Goal: Information Seeking & Learning: Learn about a topic

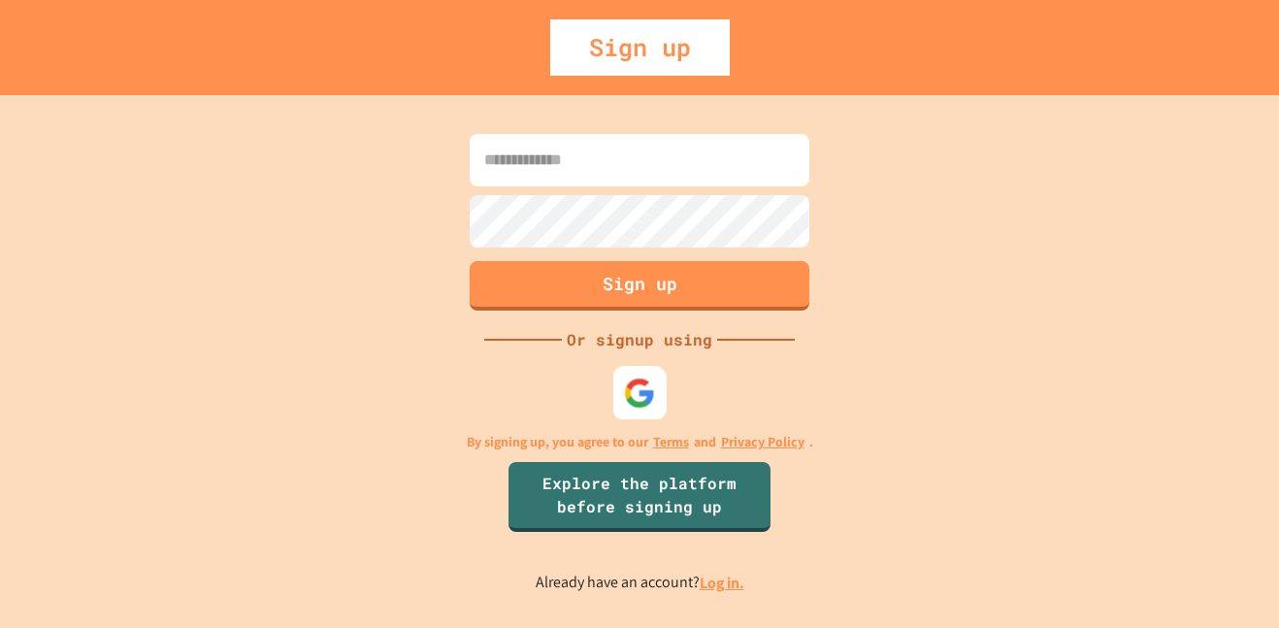
click at [652, 386] on img at bounding box center [640, 393] width 32 height 32
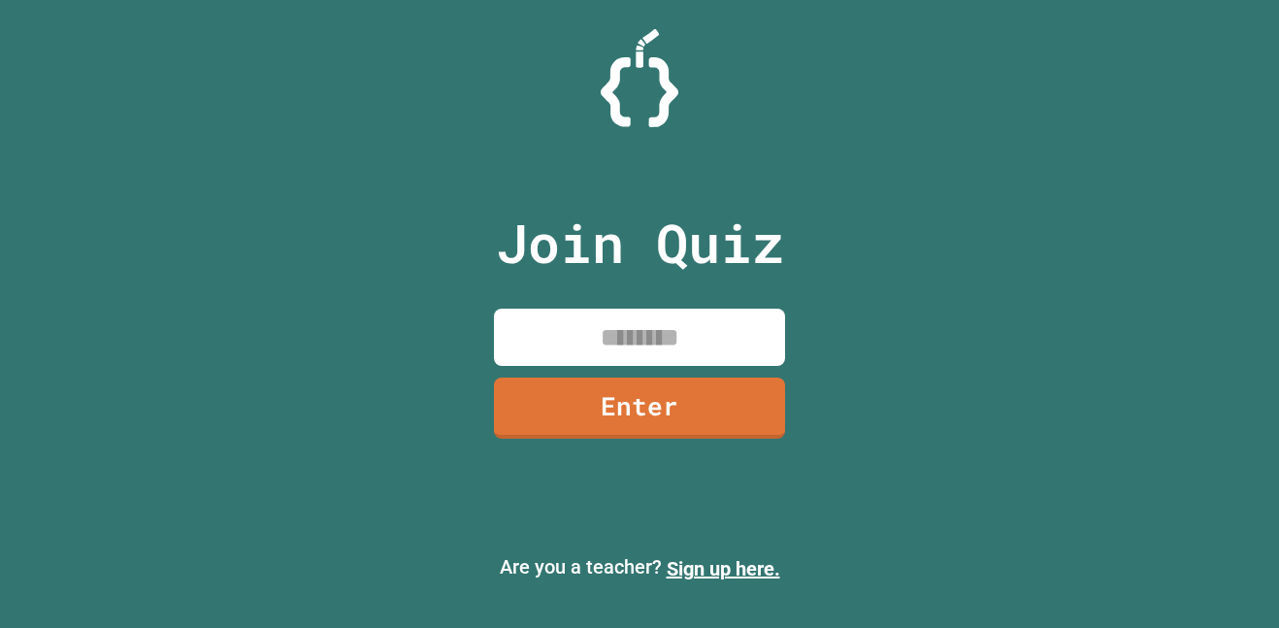
click at [628, 316] on input at bounding box center [639, 337] width 291 height 57
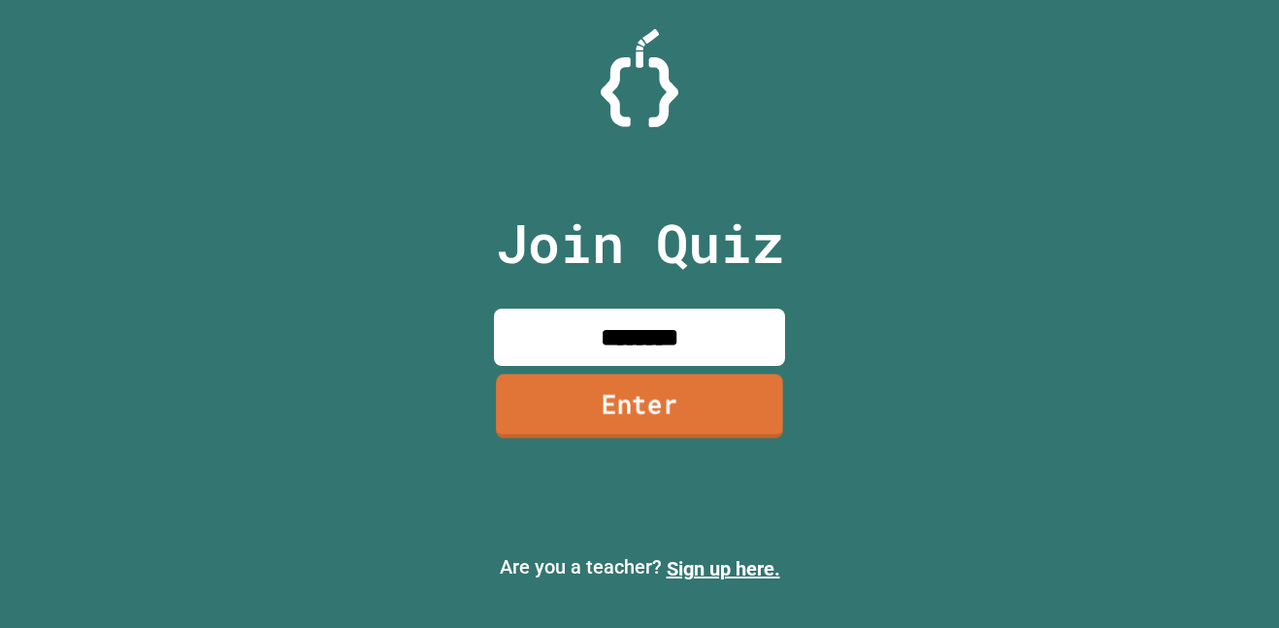
type input "********"
click at [720, 413] on link "Enter" at bounding box center [639, 406] width 287 height 64
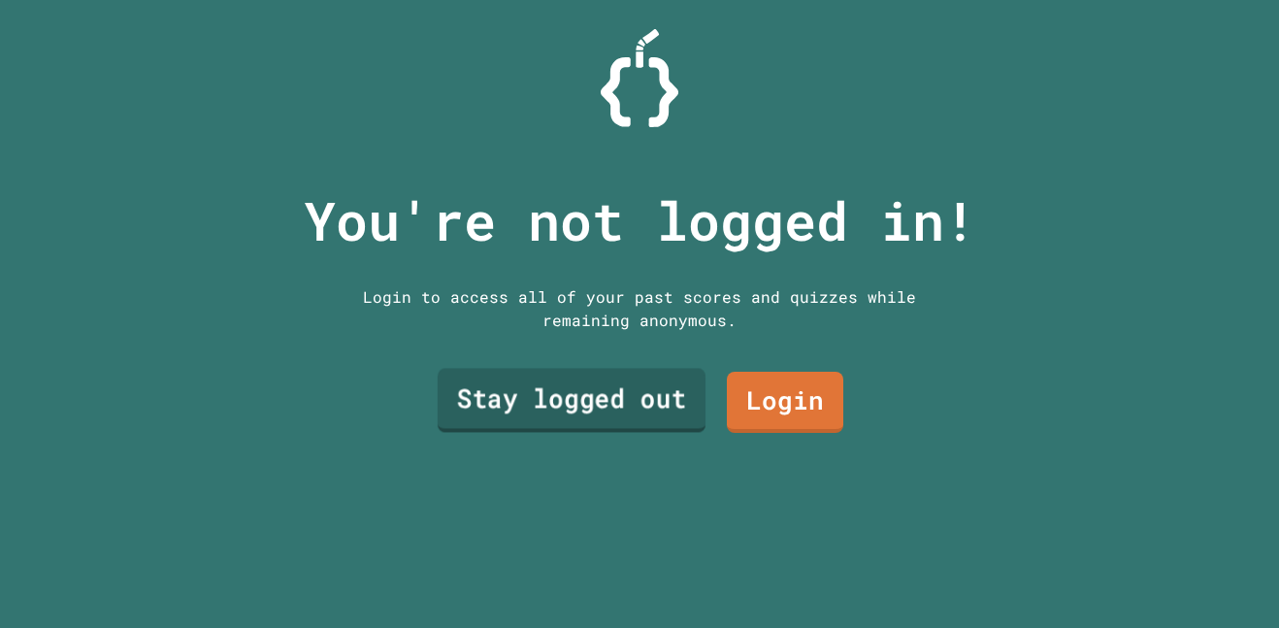
click at [641, 418] on link "Stay logged out" at bounding box center [572, 401] width 268 height 64
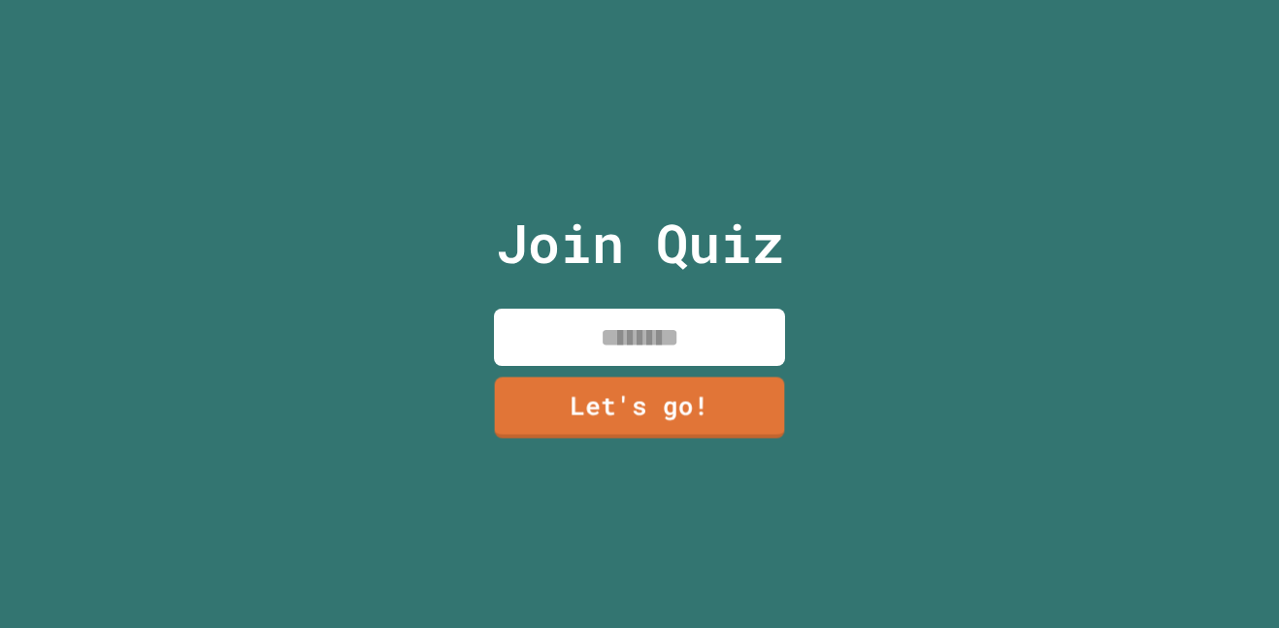
click at [620, 352] on input at bounding box center [639, 337] width 291 height 57
type input "*****"
type input "*"
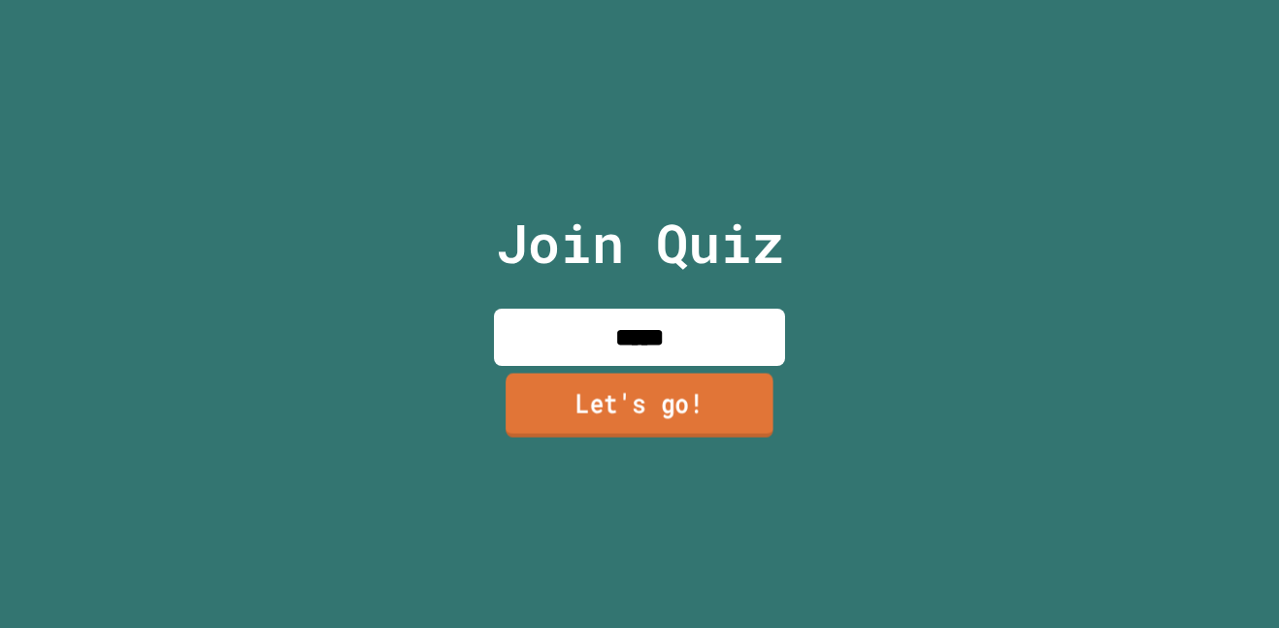
type input "*****"
click at [665, 392] on link "Let's go!" at bounding box center [640, 405] width 268 height 64
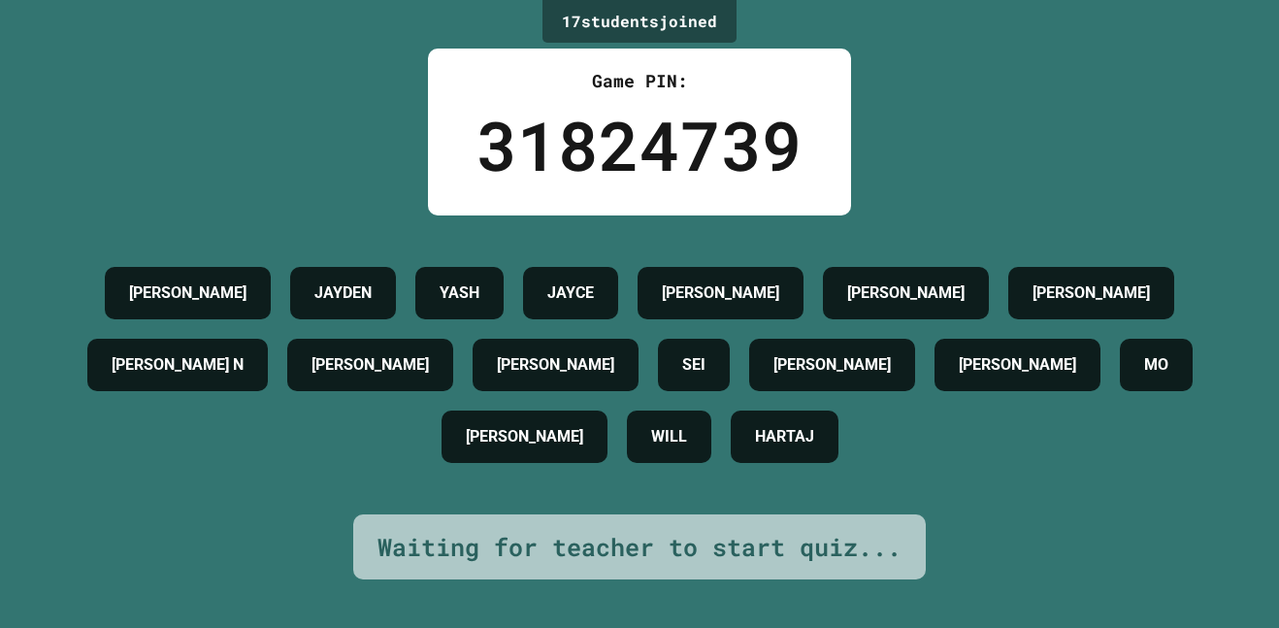
click at [637, 368] on div "[PERSON_NAME] YASH JAYCE [PERSON_NAME] [PERSON_NAME] [PERSON_NAME] [PERSON_NAME…" at bounding box center [640, 364] width 1182 height 215
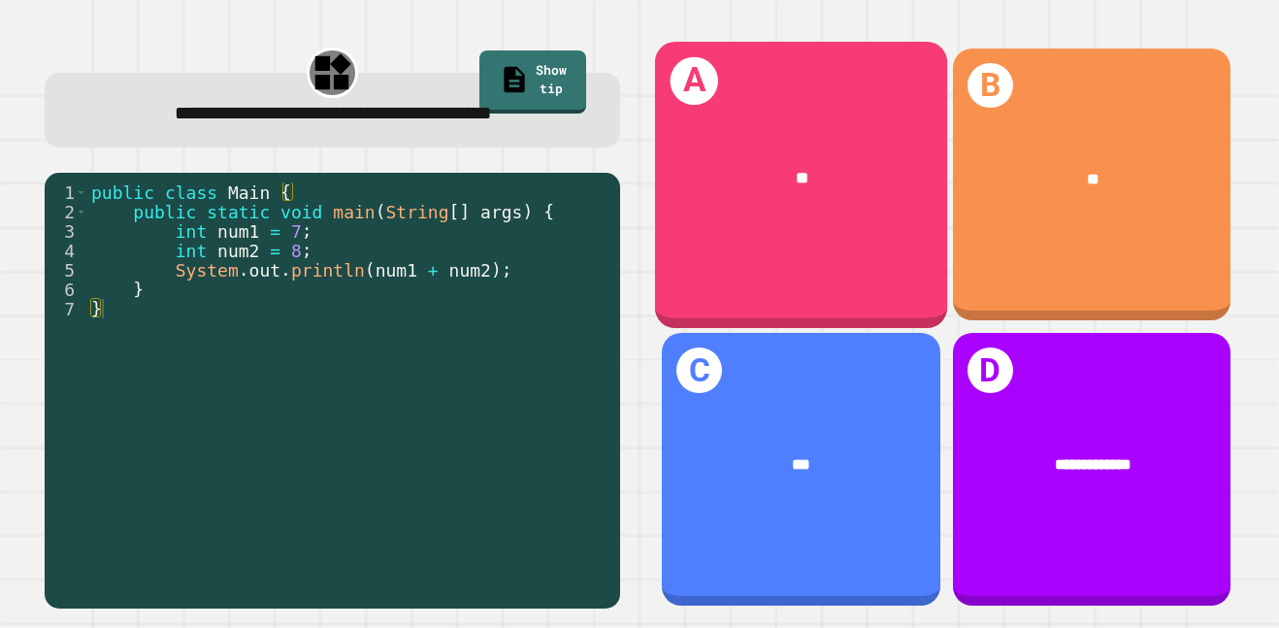
click at [797, 208] on div "**" at bounding box center [801, 179] width 292 height 90
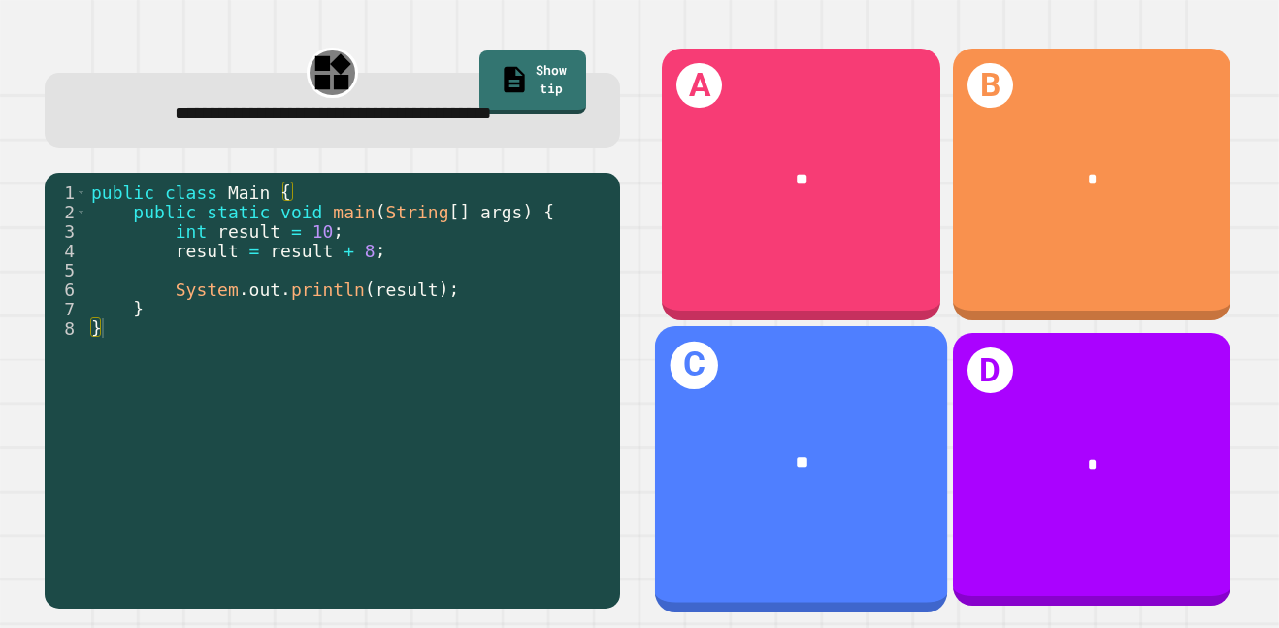
click at [877, 466] on div "**" at bounding box center [802, 463] width 226 height 25
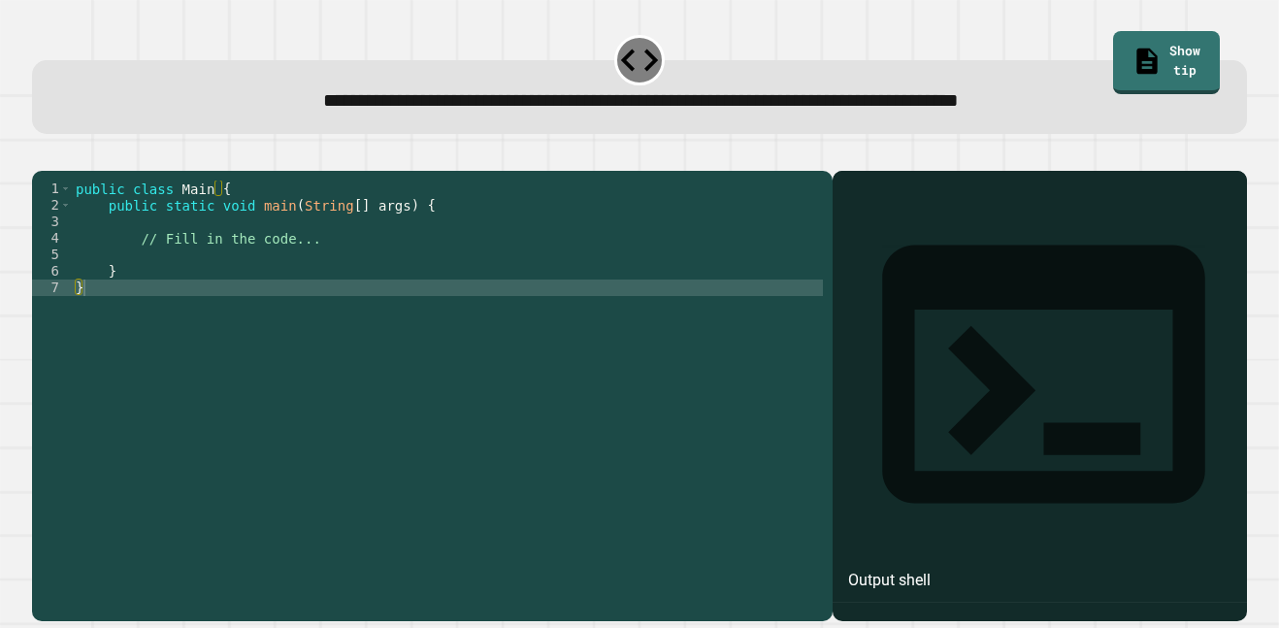
click at [323, 276] on div "public class Main { public static void main ( String [ ] args ) { // Fill in th…" at bounding box center [447, 387] width 751 height 412
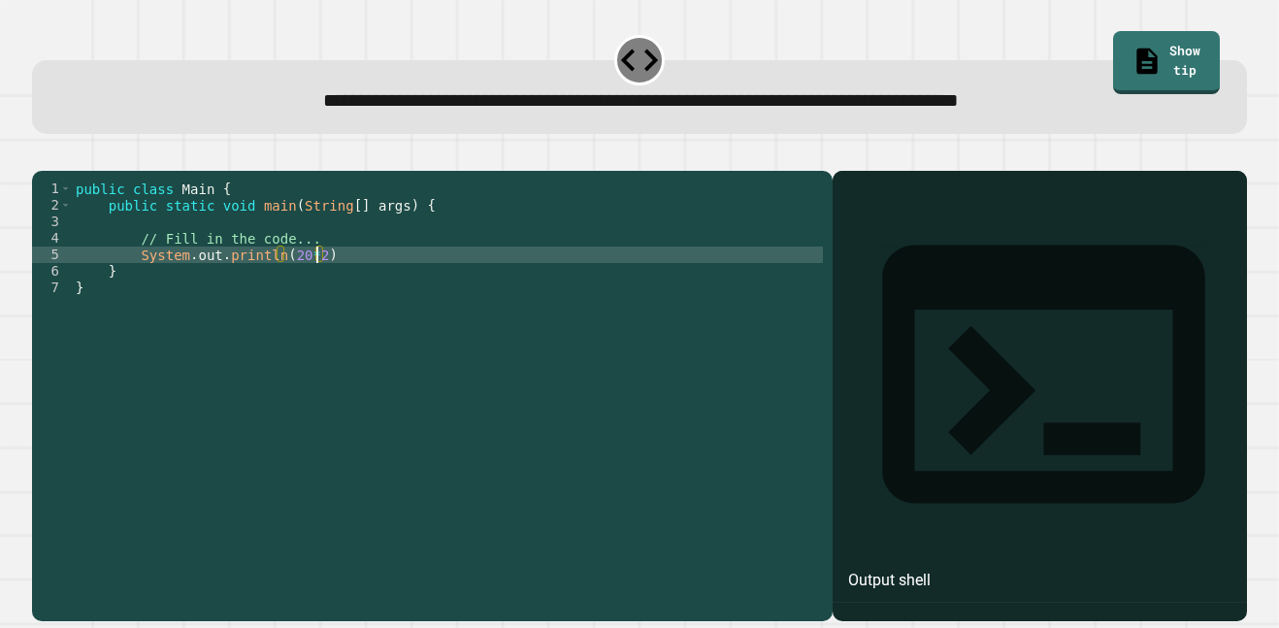
scroll to position [0, 30]
click at [42, 154] on icon "button" at bounding box center [42, 154] width 0 height 0
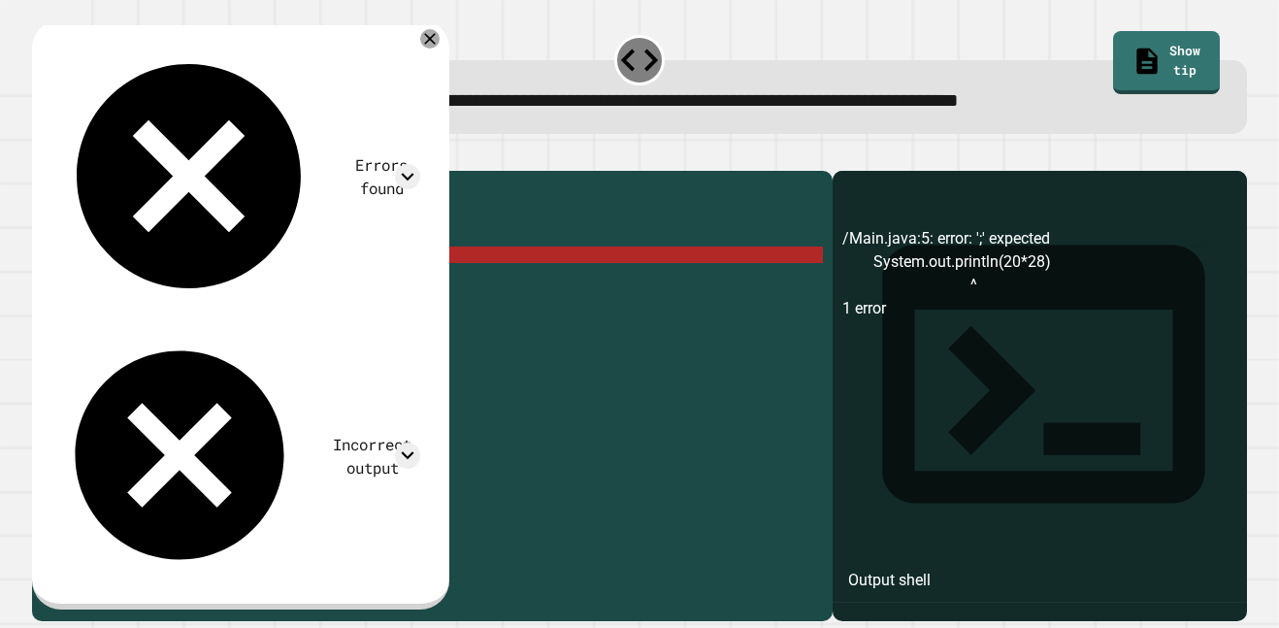
click at [374, 282] on div "public class Main { public static void main ( String [ ] args ) { // Fill in th…" at bounding box center [447, 387] width 751 height 412
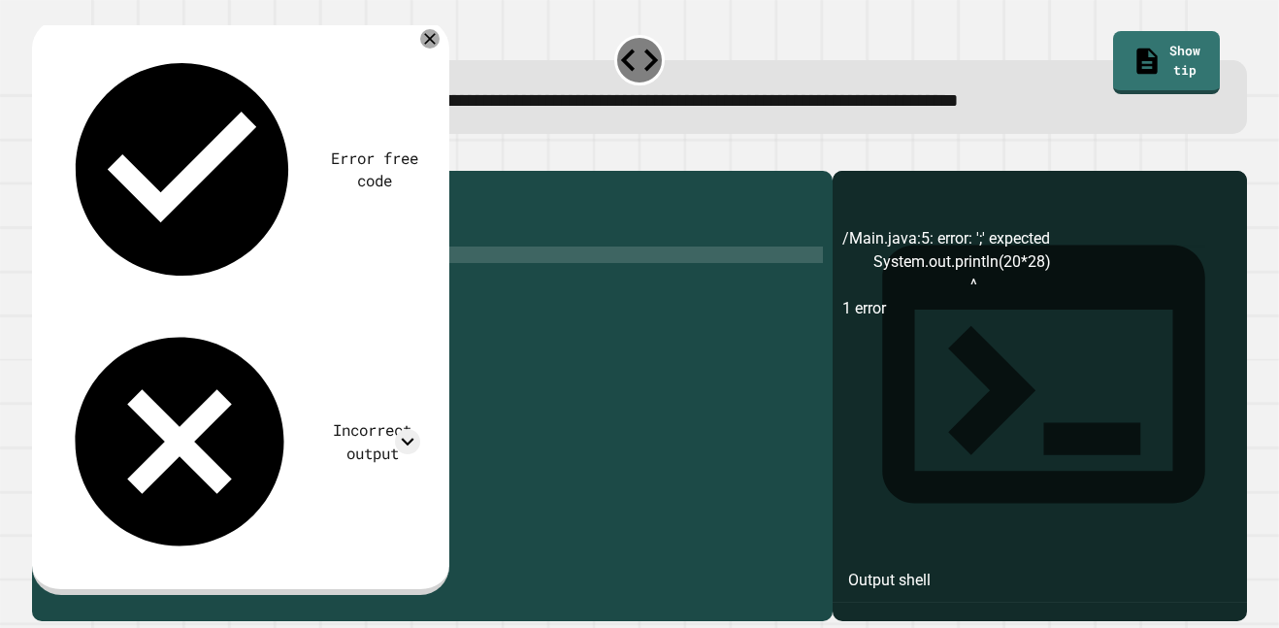
click at [58, 173] on icon "button" at bounding box center [54, 166] width 11 height 14
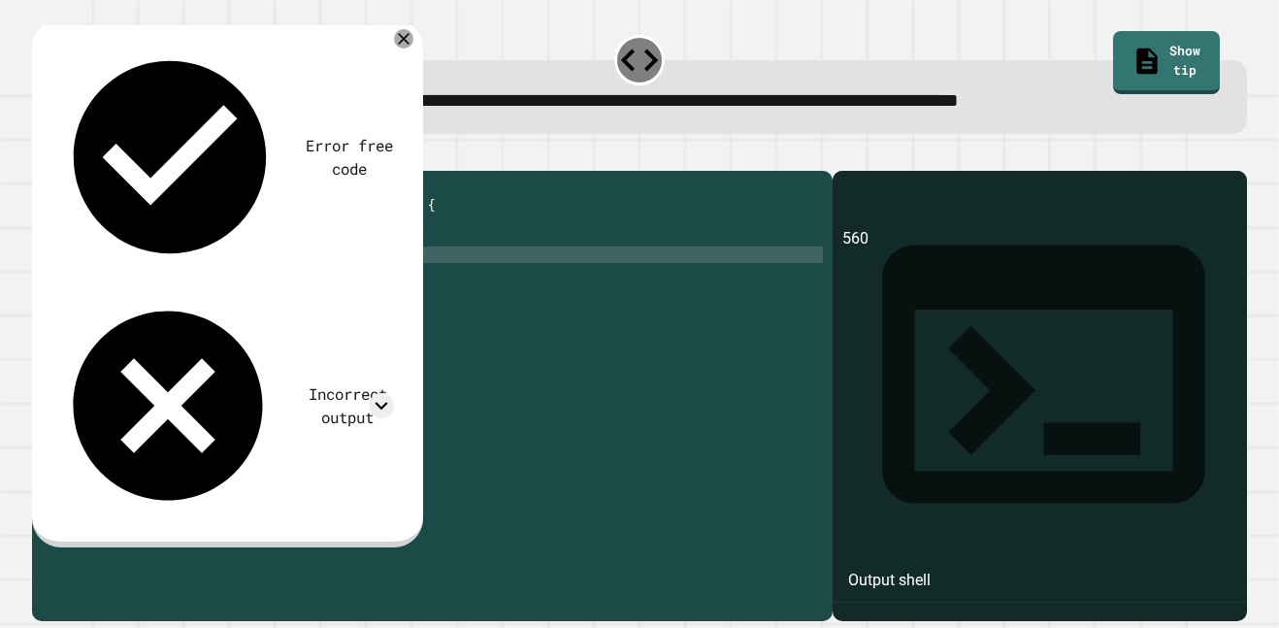
click at [315, 282] on div "public class Main { public static void main ( String [ ] args ) { // Fill in th…" at bounding box center [447, 387] width 751 height 412
type textarea "**********"
click at [42, 154] on icon "button" at bounding box center [42, 154] width 0 height 0
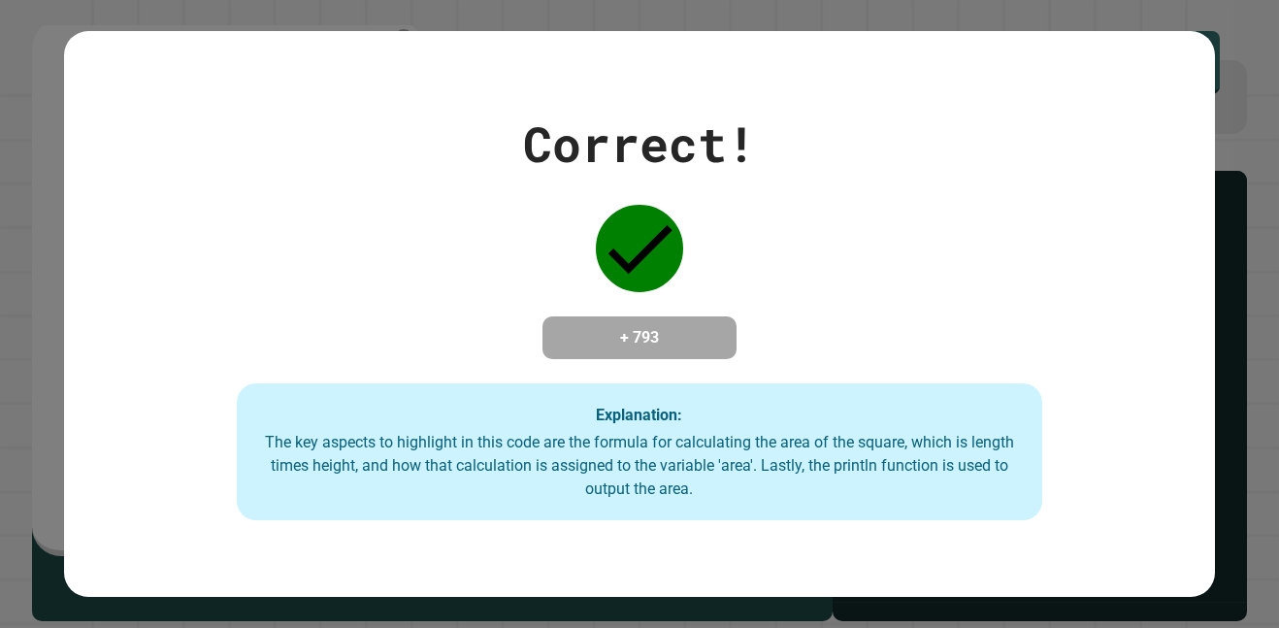
click at [558, 280] on div "Correct! + 793 Explanation: The key aspects to highlight in this code are the f…" at bounding box center [639, 314] width 1151 height 413
click at [646, 423] on strong "Explanation:" at bounding box center [639, 414] width 86 height 18
click at [649, 343] on h4 "+ 793" at bounding box center [639, 337] width 155 height 23
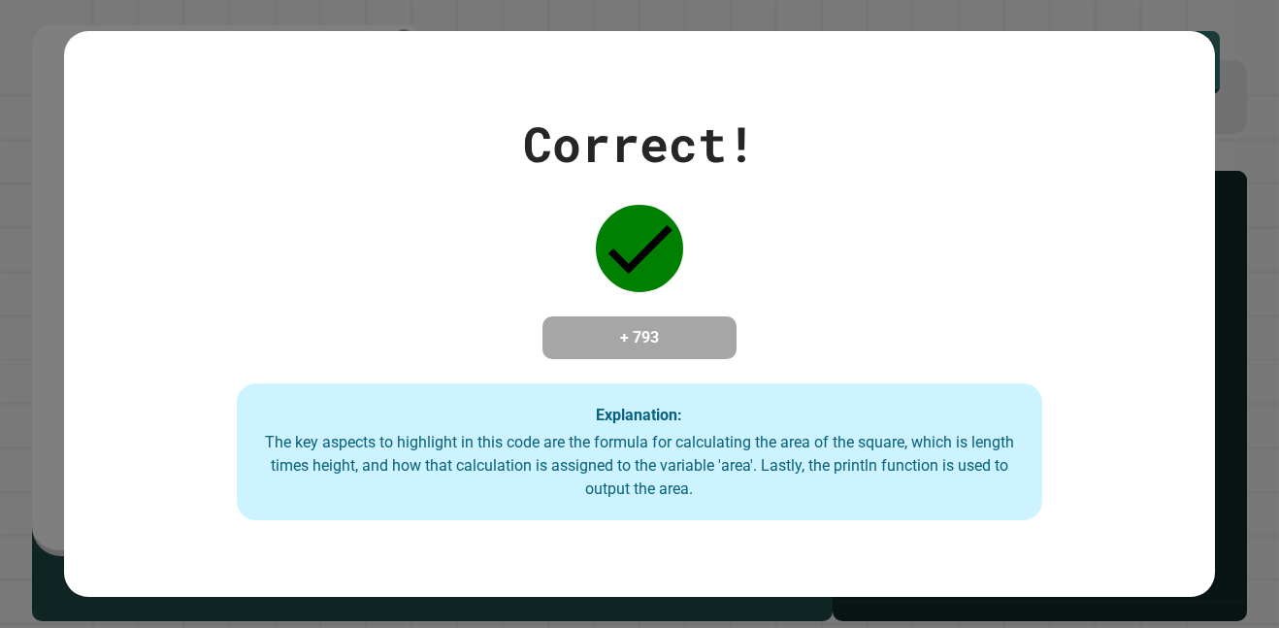
click at [649, 343] on h4 "+ 793" at bounding box center [639, 337] width 155 height 23
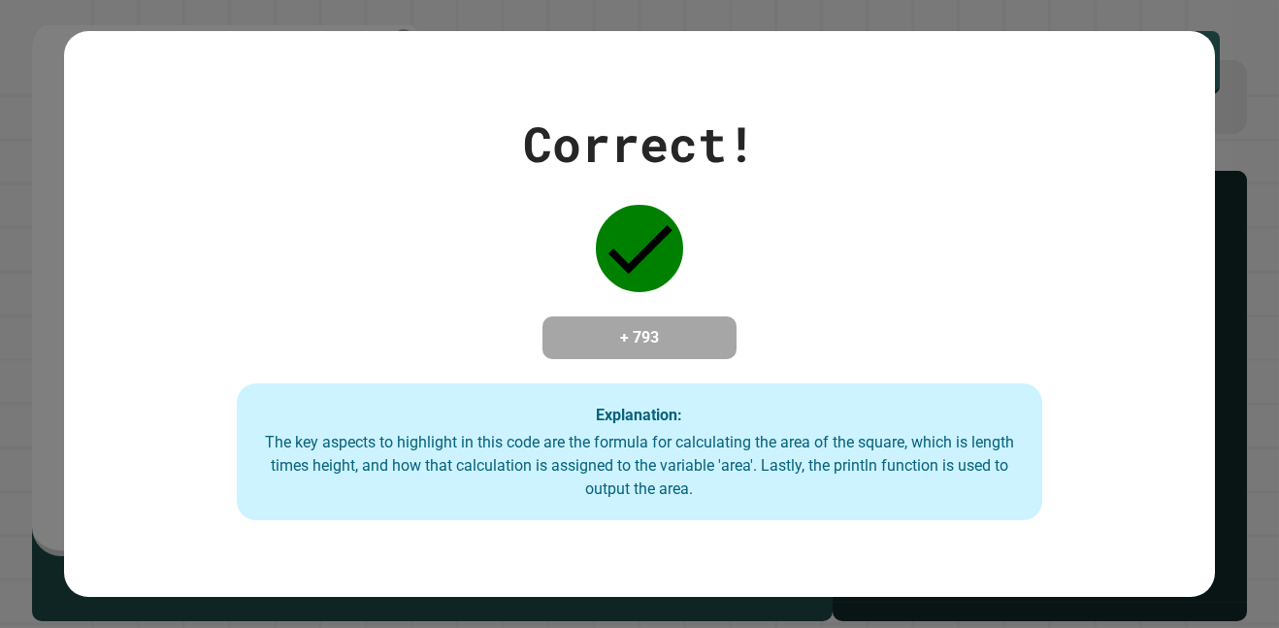
click at [649, 343] on h4 "+ 793" at bounding box center [639, 337] width 155 height 23
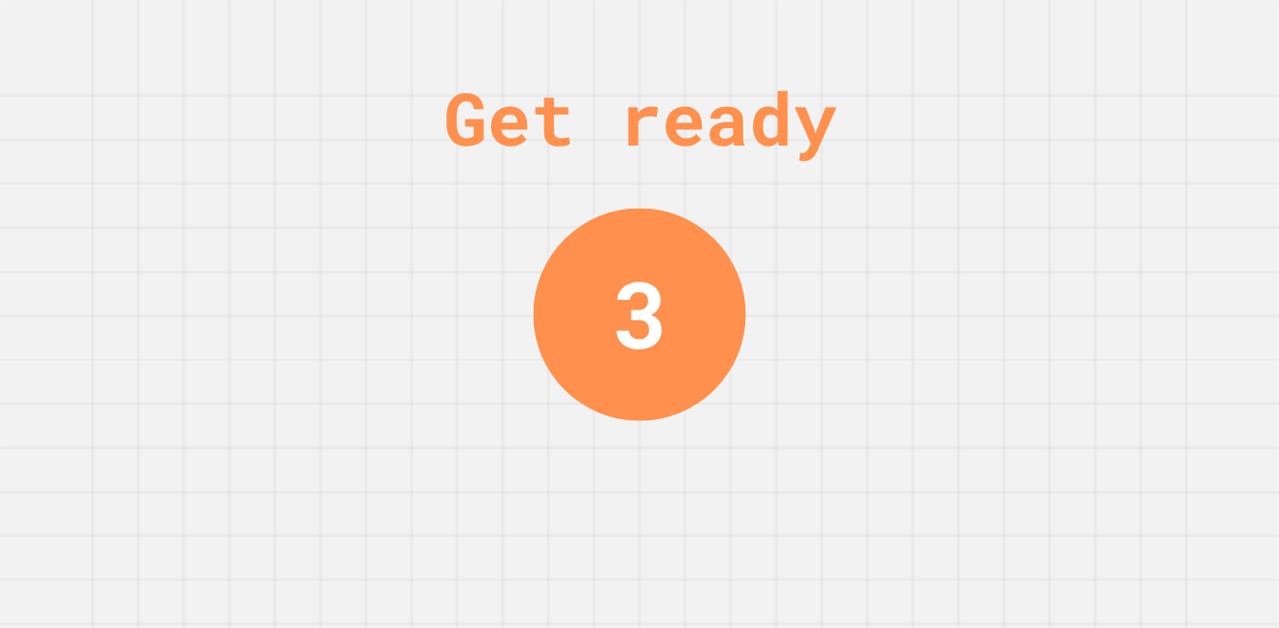
click at [638, 316] on div "3" at bounding box center [639, 314] width 55 height 138
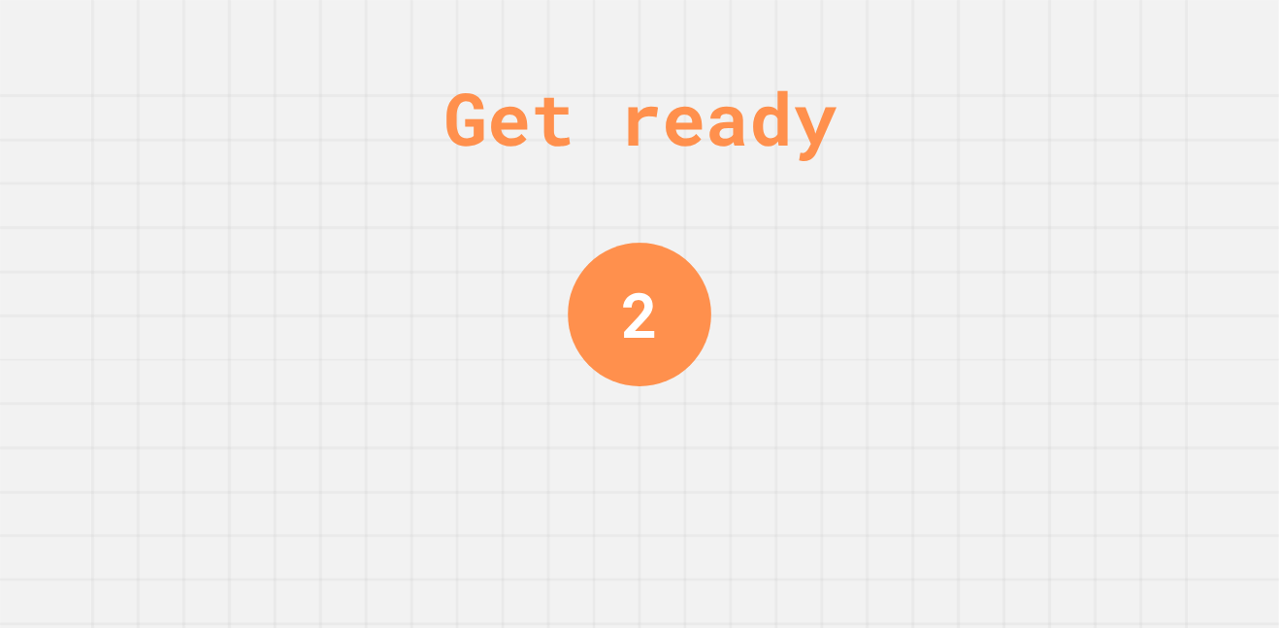
click at [638, 316] on div "2" at bounding box center [639, 313] width 37 height 93
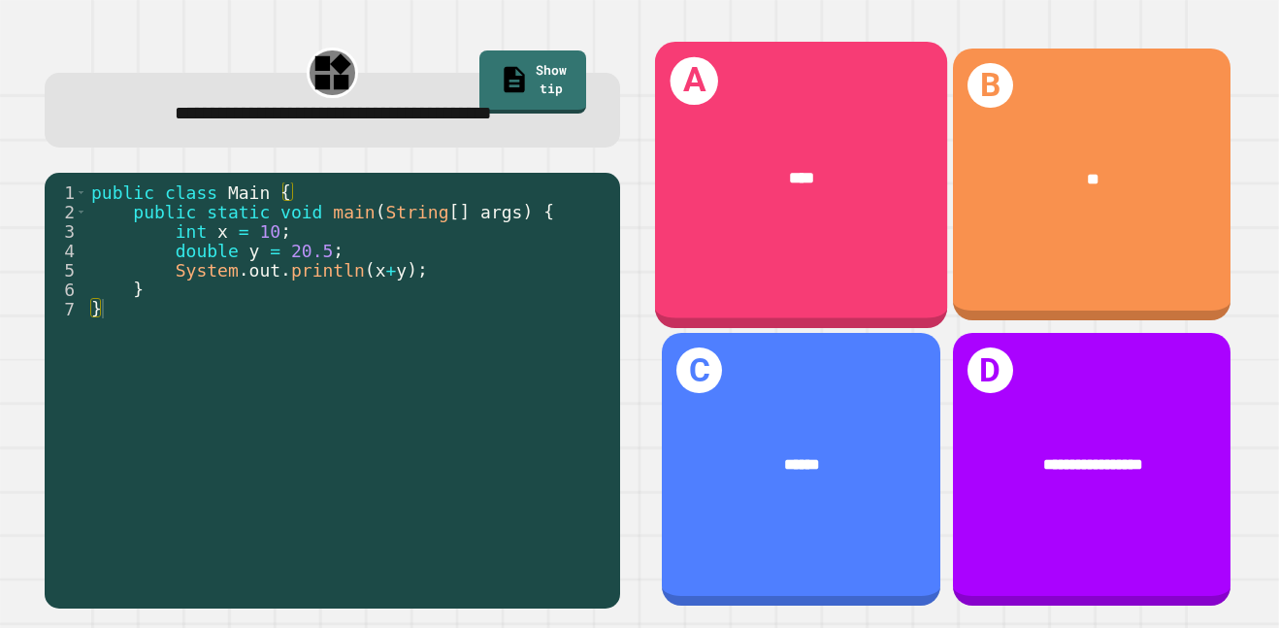
click at [803, 254] on div "A ****" at bounding box center [801, 185] width 292 height 286
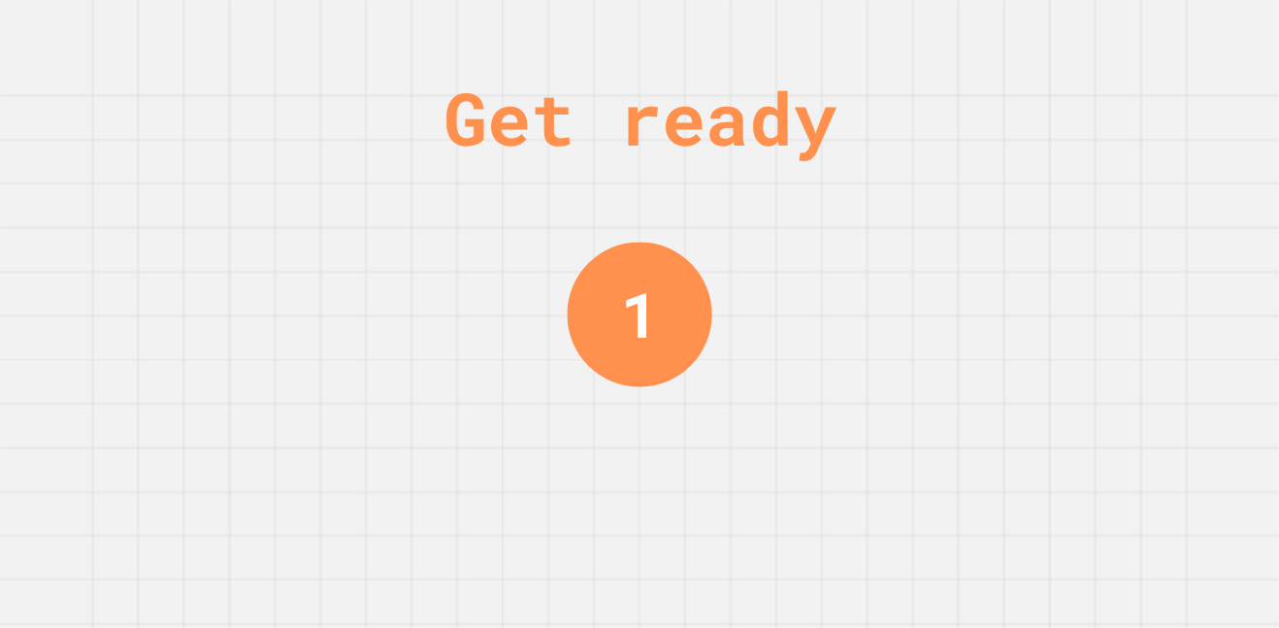
click at [649, 313] on div "1" at bounding box center [640, 314] width 38 height 94
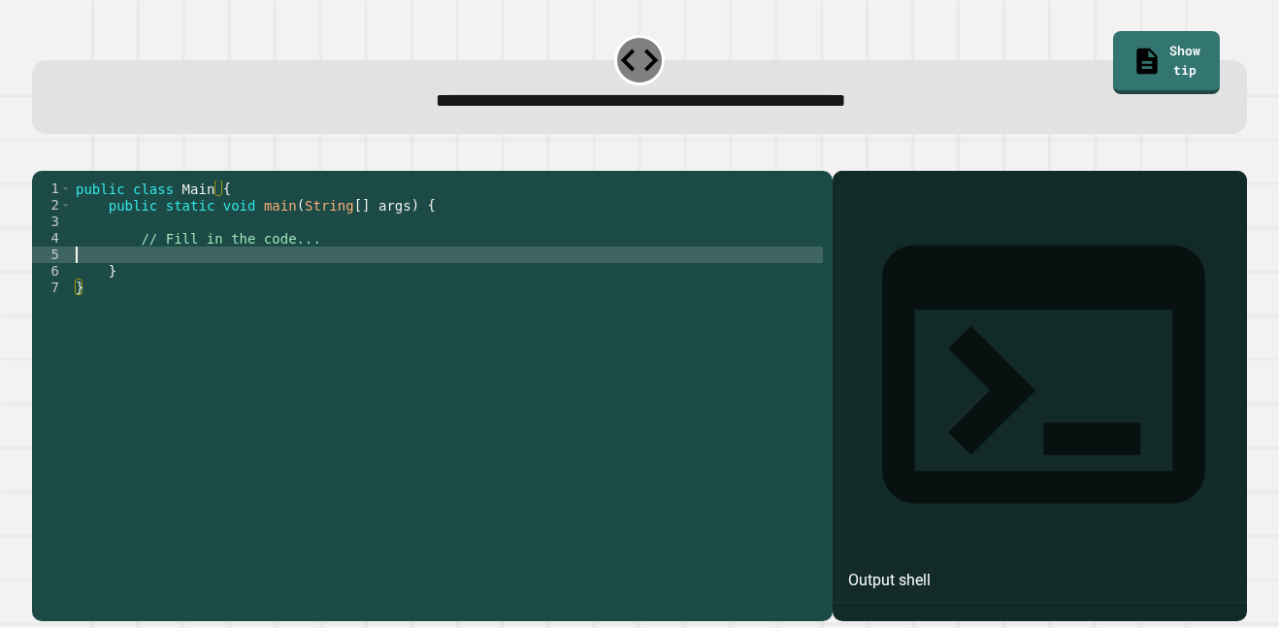
click at [228, 285] on div "public class Main { public static void main ( String [ ] args ) { // Fill in th…" at bounding box center [447, 387] width 751 height 412
click at [59, 171] on icon "button" at bounding box center [54, 166] width 11 height 14
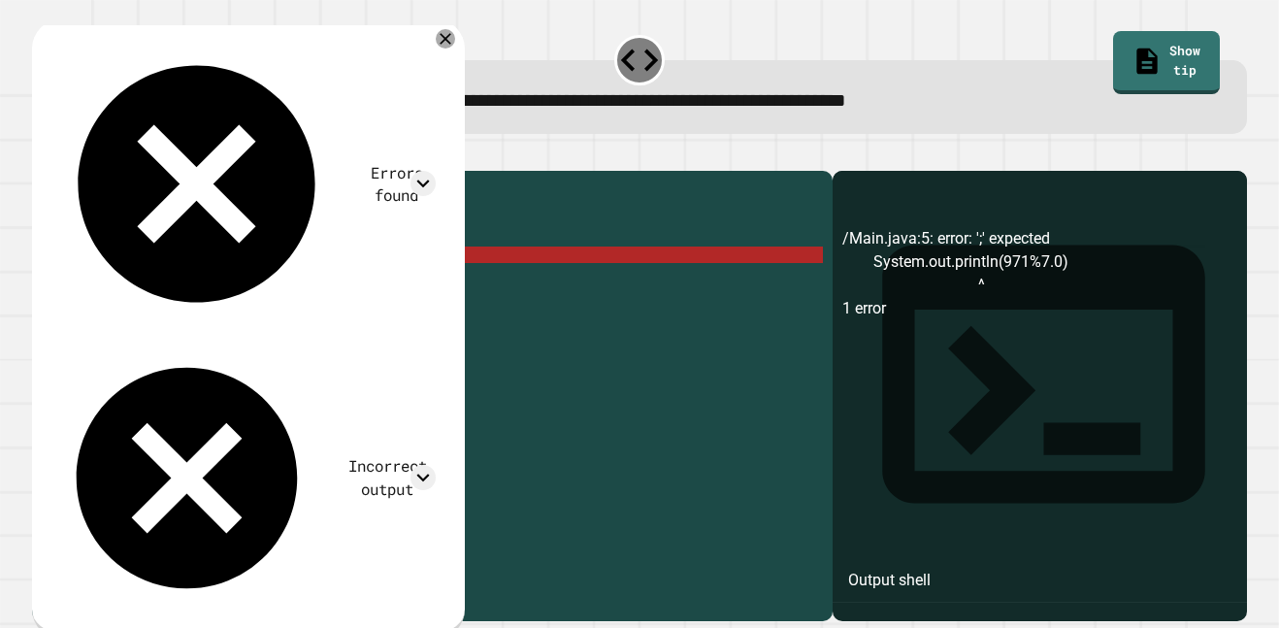
click at [386, 278] on div "public class Main { public static void main ( String [ ] args ) { // Fill in th…" at bounding box center [447, 387] width 751 height 412
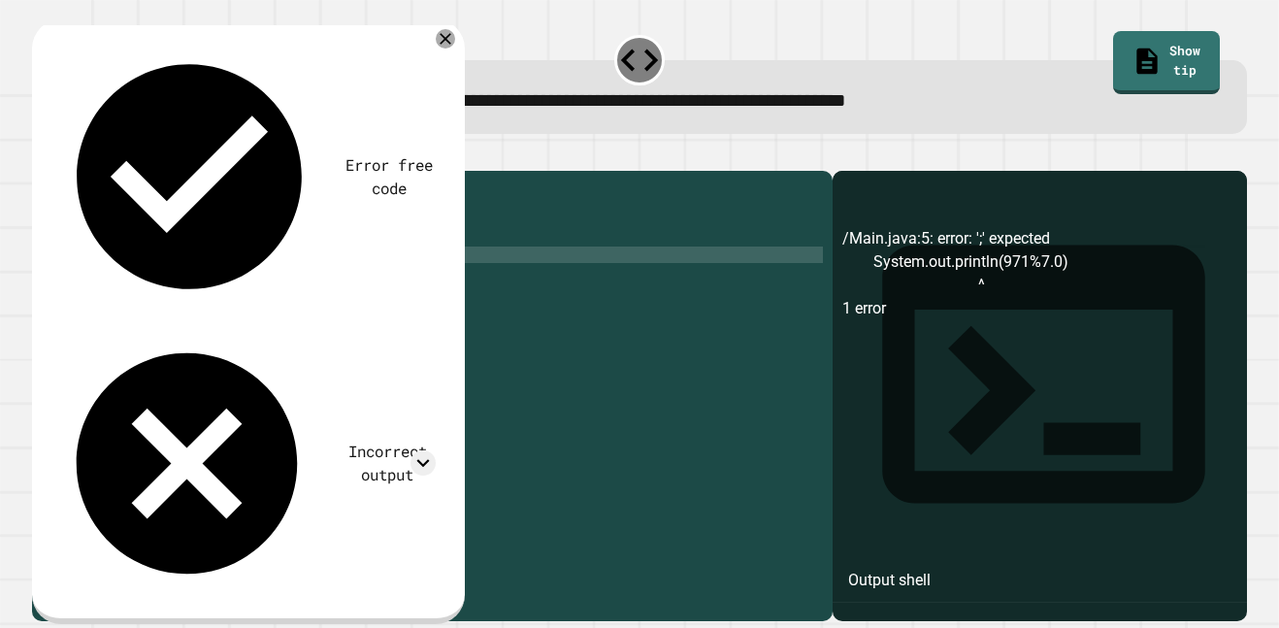
click at [42, 154] on icon "button" at bounding box center [42, 154] width 0 height 0
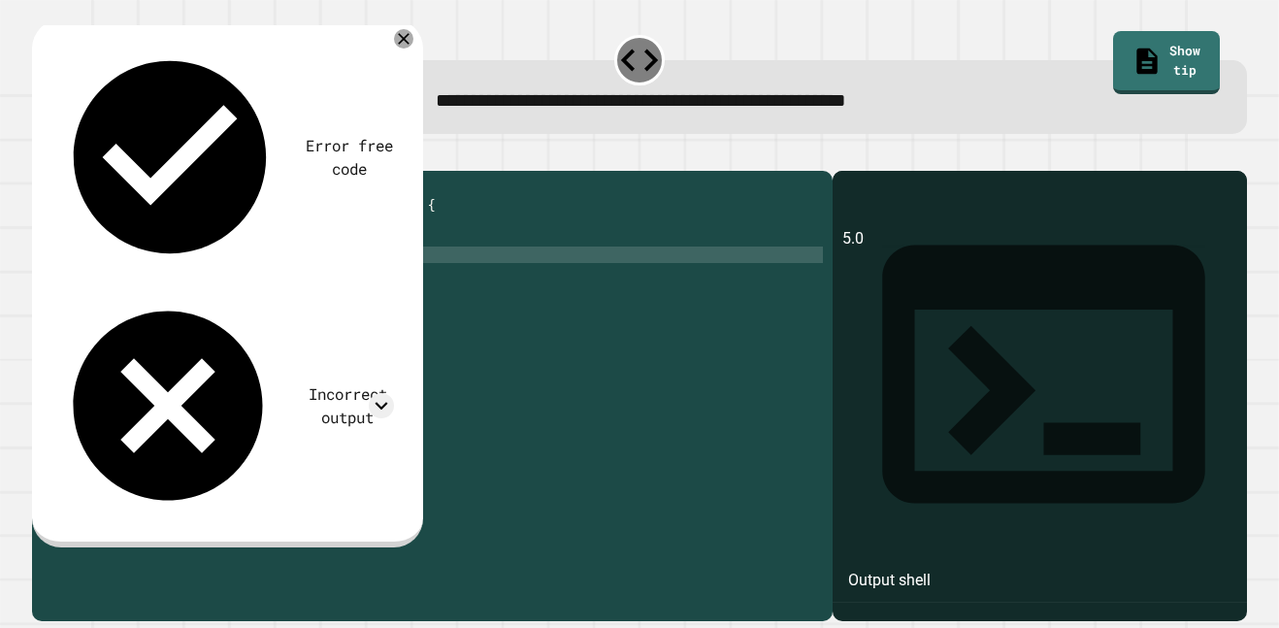
click at [325, 320] on div "public class Main { public static void main ( String [ ] args ) { // Fill in th…" at bounding box center [447, 387] width 751 height 412
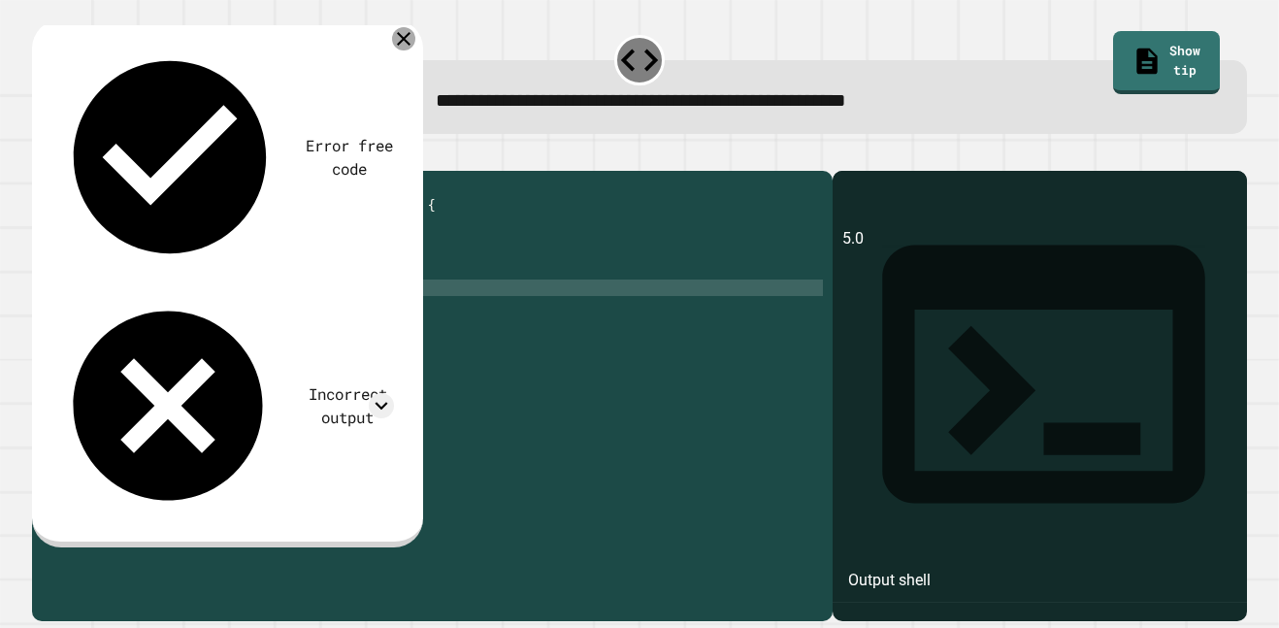
click at [406, 45] on icon at bounding box center [403, 38] width 23 height 23
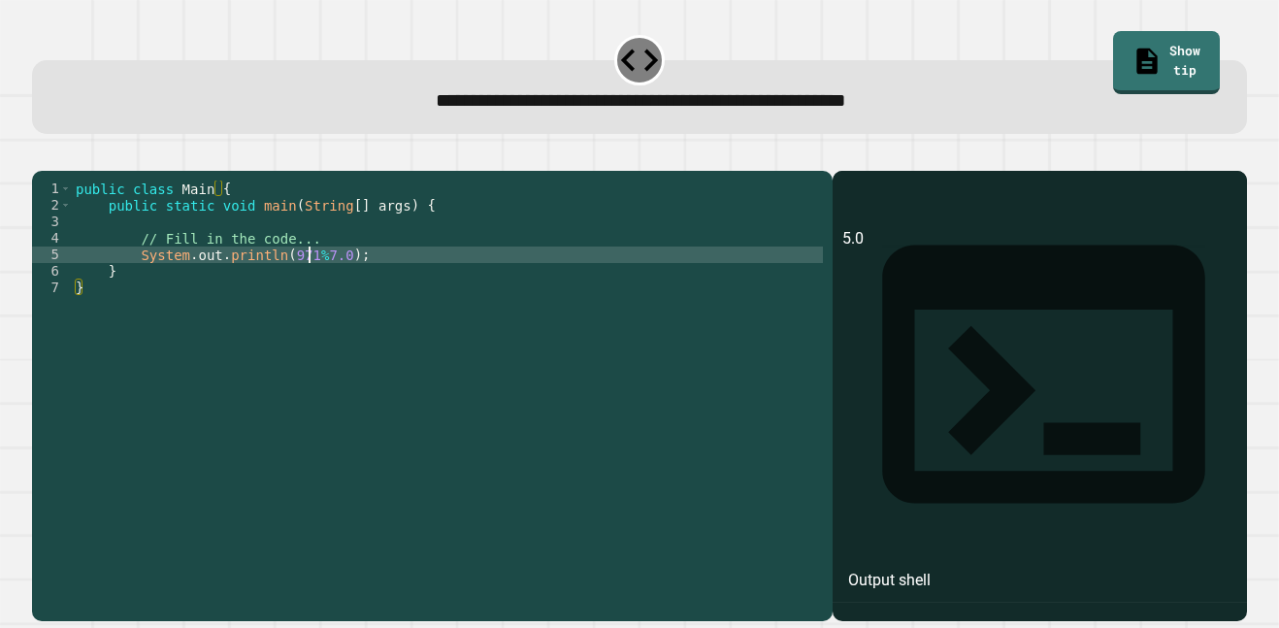
click at [311, 286] on div "public class Main { public static void main ( String [ ] args ) { // Fill in th…" at bounding box center [447, 387] width 751 height 412
click at [247, 332] on div "public class Main { public static void main ( String [ ] args ) { // Fill in th…" at bounding box center [447, 387] width 751 height 412
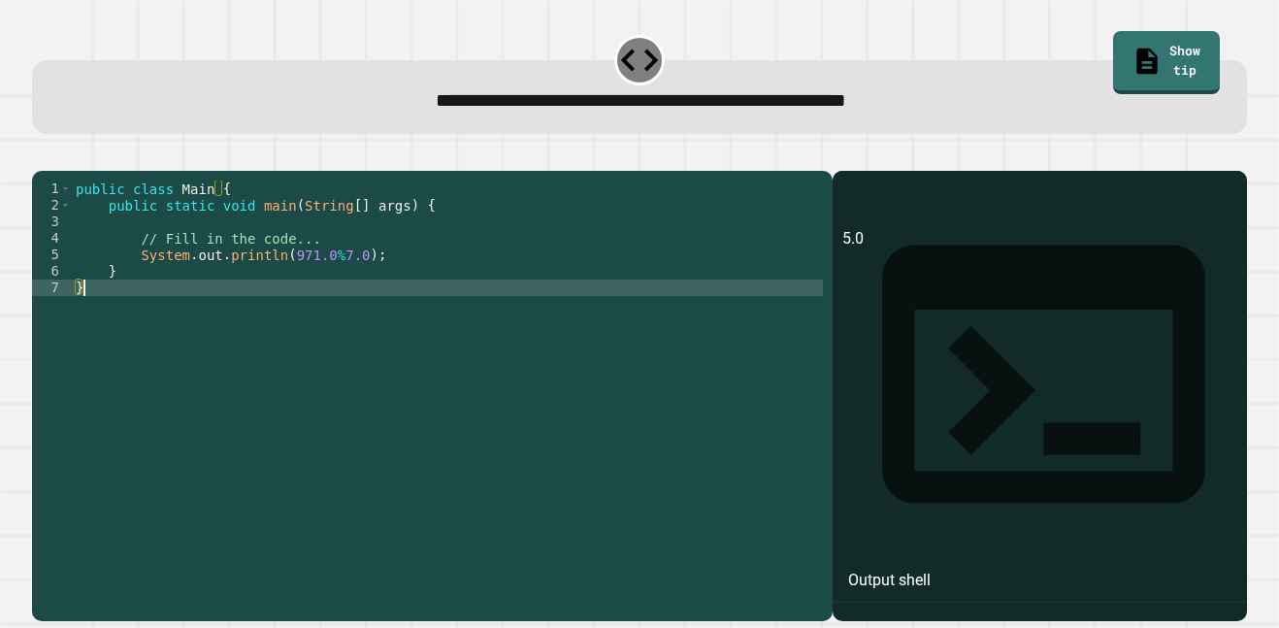
click at [42, 154] on button "button" at bounding box center [42, 154] width 0 height 0
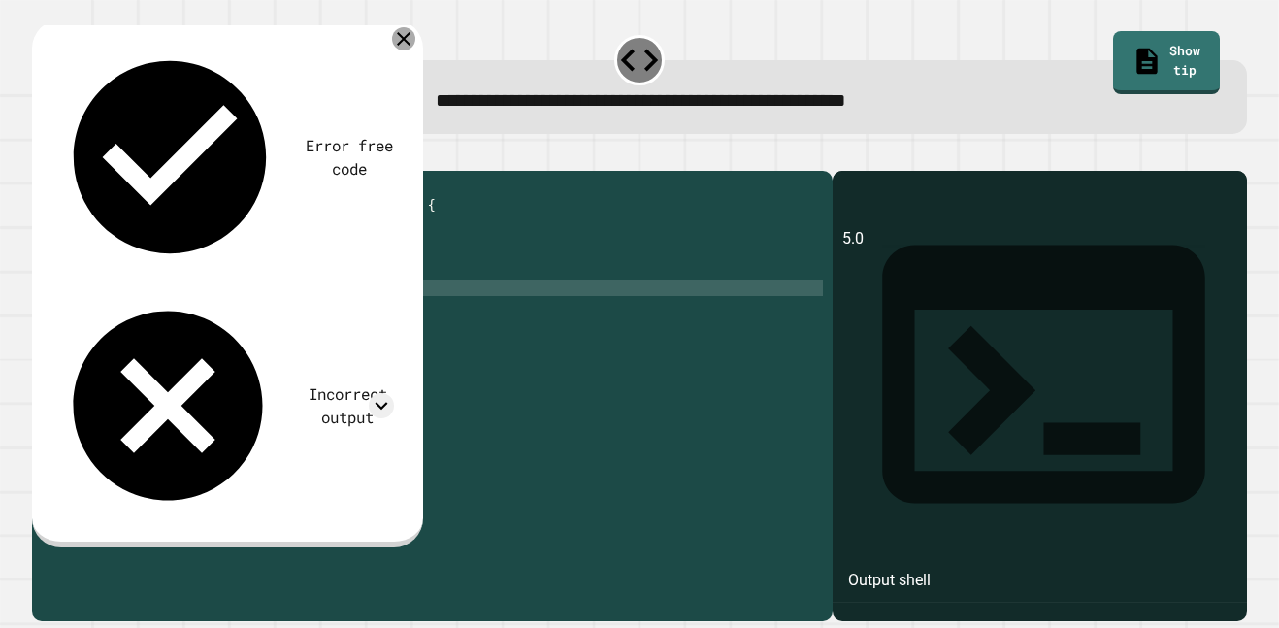
click at [407, 44] on icon at bounding box center [404, 39] width 14 height 14
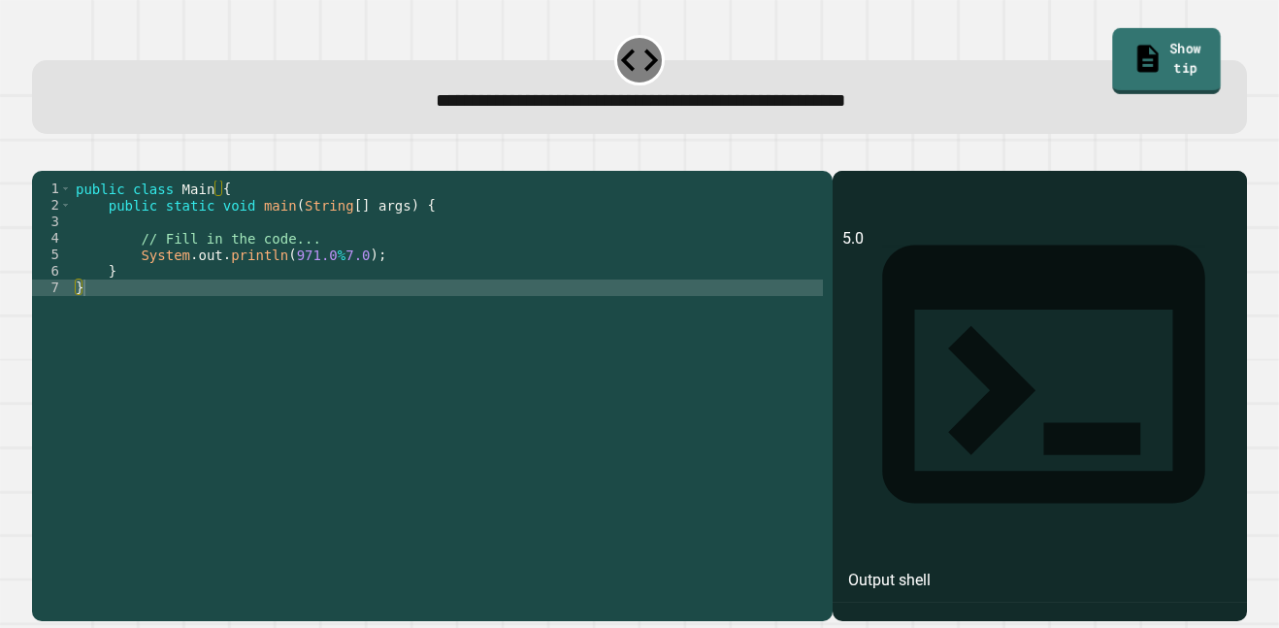
click at [1170, 49] on link "Show tip" at bounding box center [1166, 61] width 109 height 66
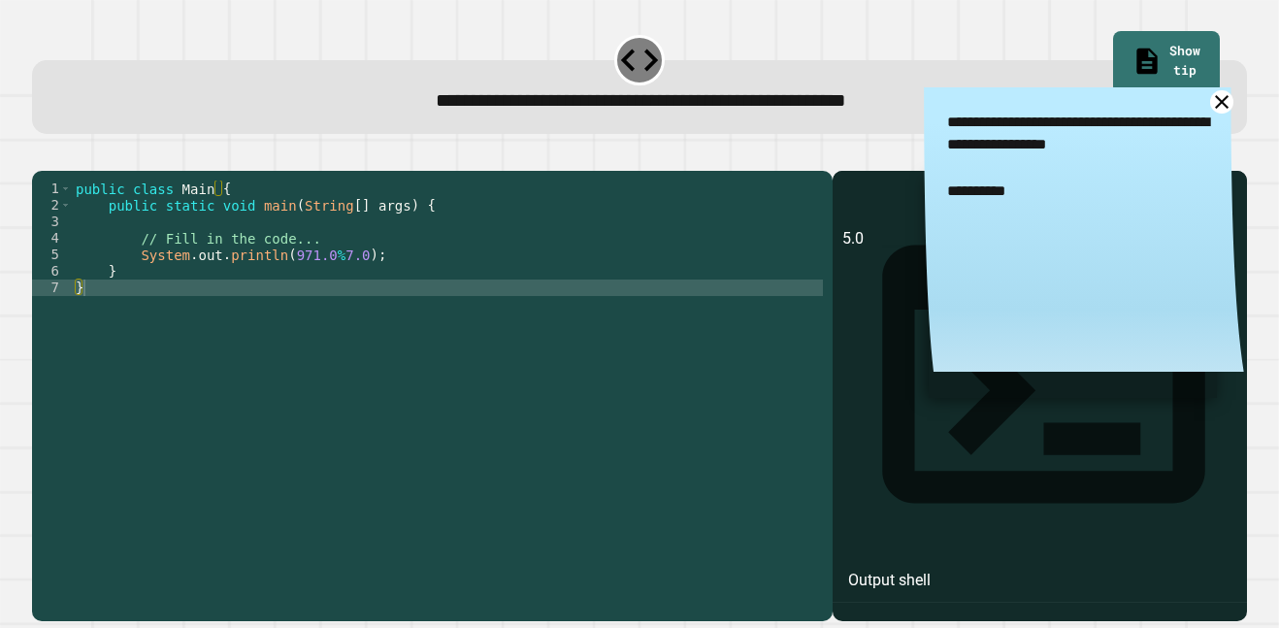
click at [1221, 106] on icon at bounding box center [1221, 101] width 23 height 23
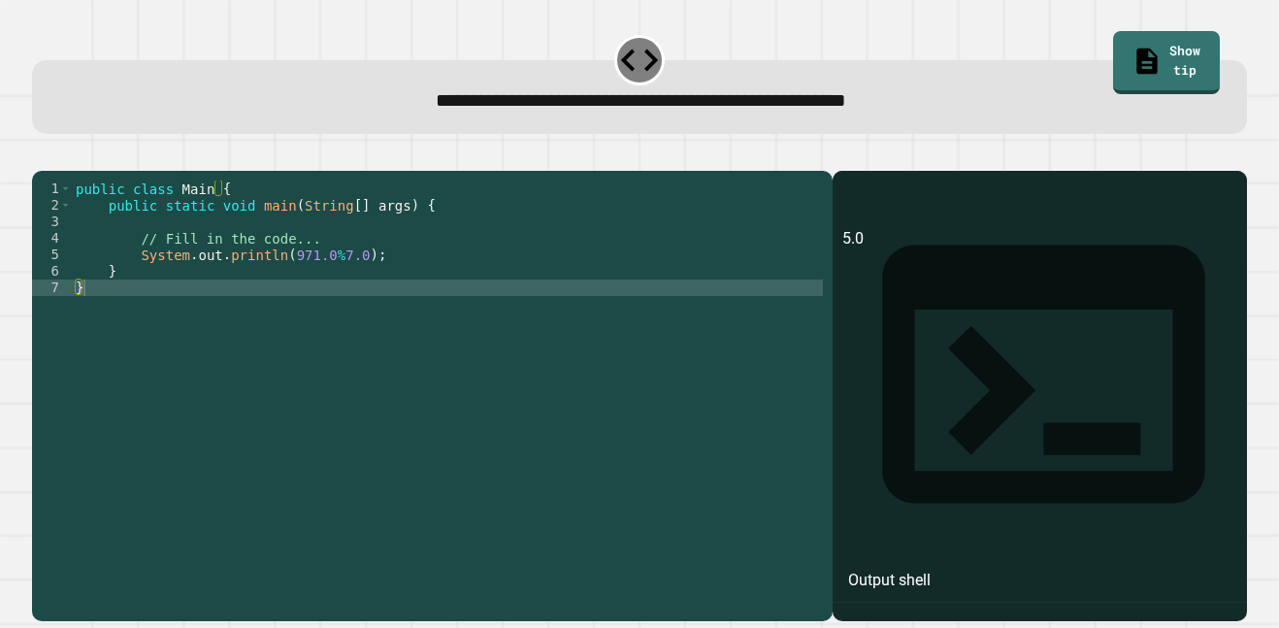
click at [352, 285] on div "public class Main { public static void main ( String [ ] args ) { // Fill in th…" at bounding box center [447, 387] width 751 height 412
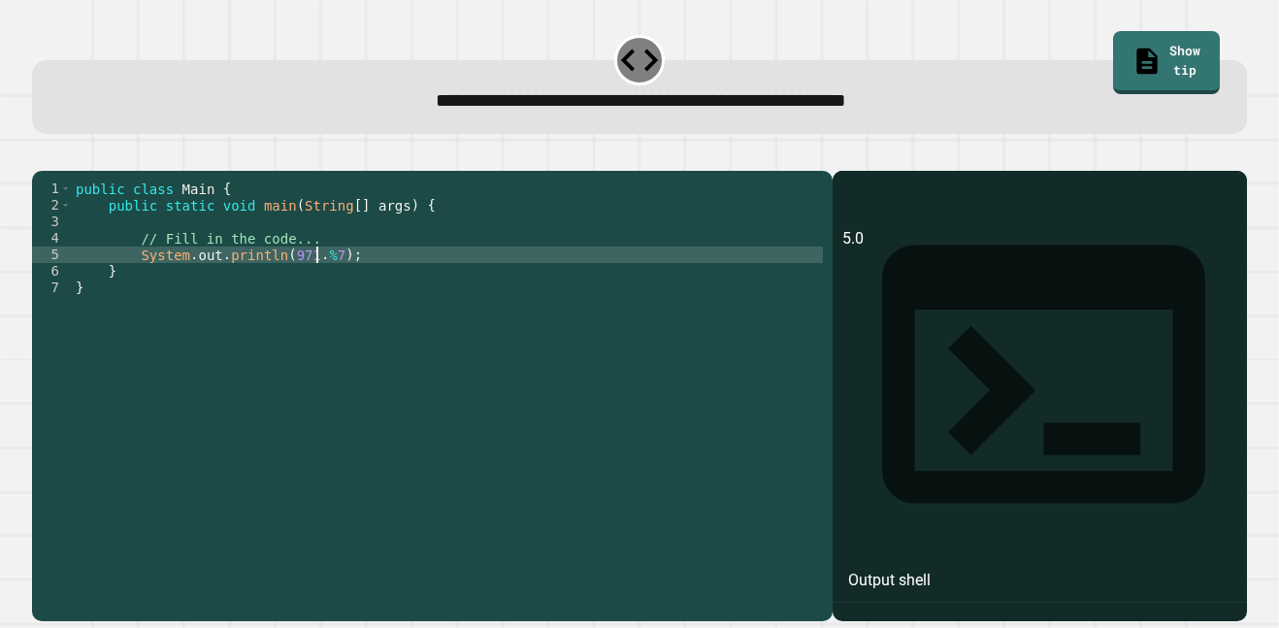
type textarea "**********"
click at [42, 154] on icon "button" at bounding box center [42, 154] width 0 height 0
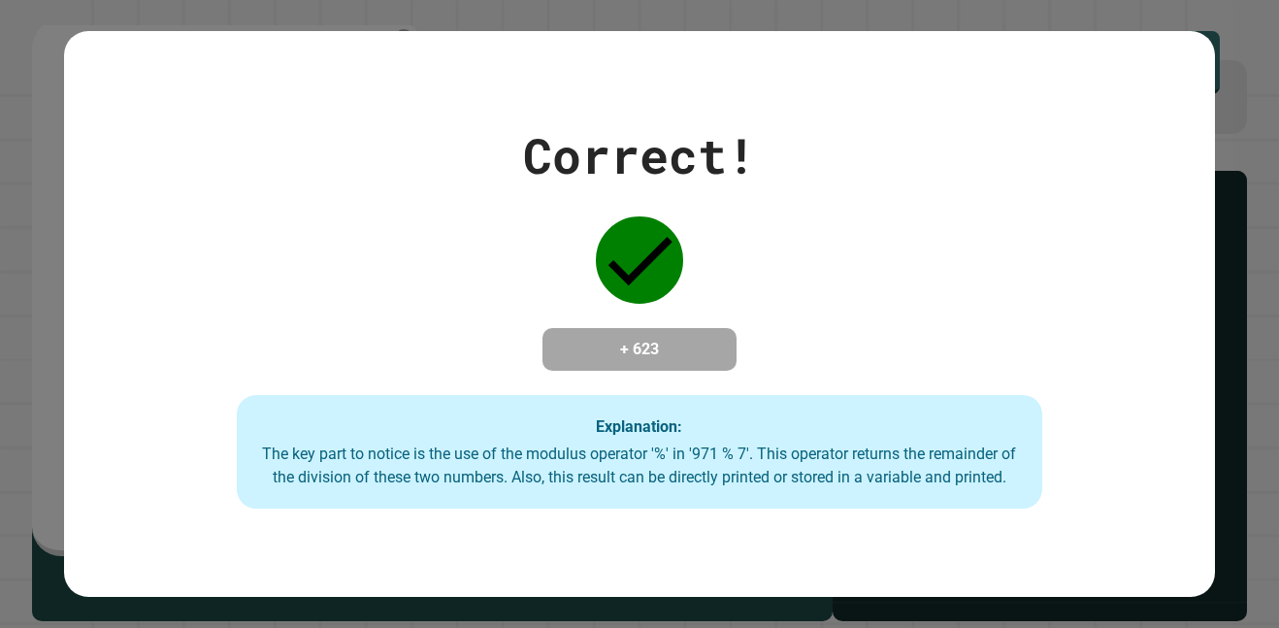
click at [383, 446] on div "Explanation: The key part to notice is the use of the modulus operator '%' in '…" at bounding box center [640, 452] width 806 height 115
click at [640, 431] on strong "Explanation:" at bounding box center [639, 425] width 86 height 18
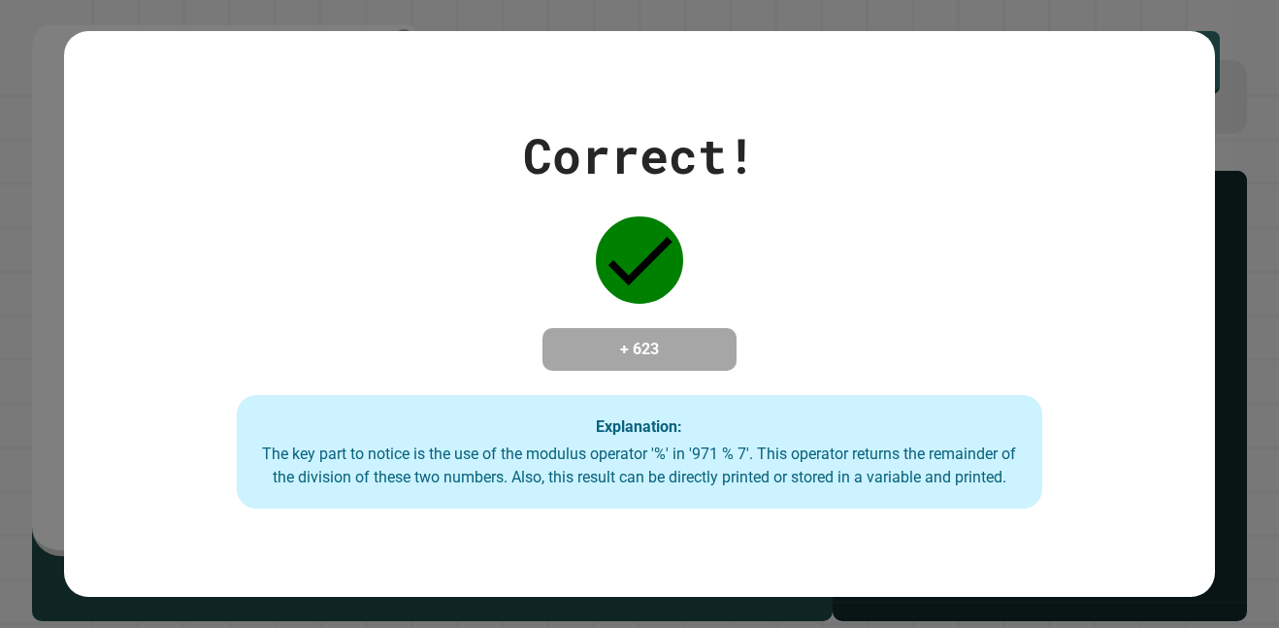
click at [640, 431] on strong "Explanation:" at bounding box center [639, 425] width 86 height 18
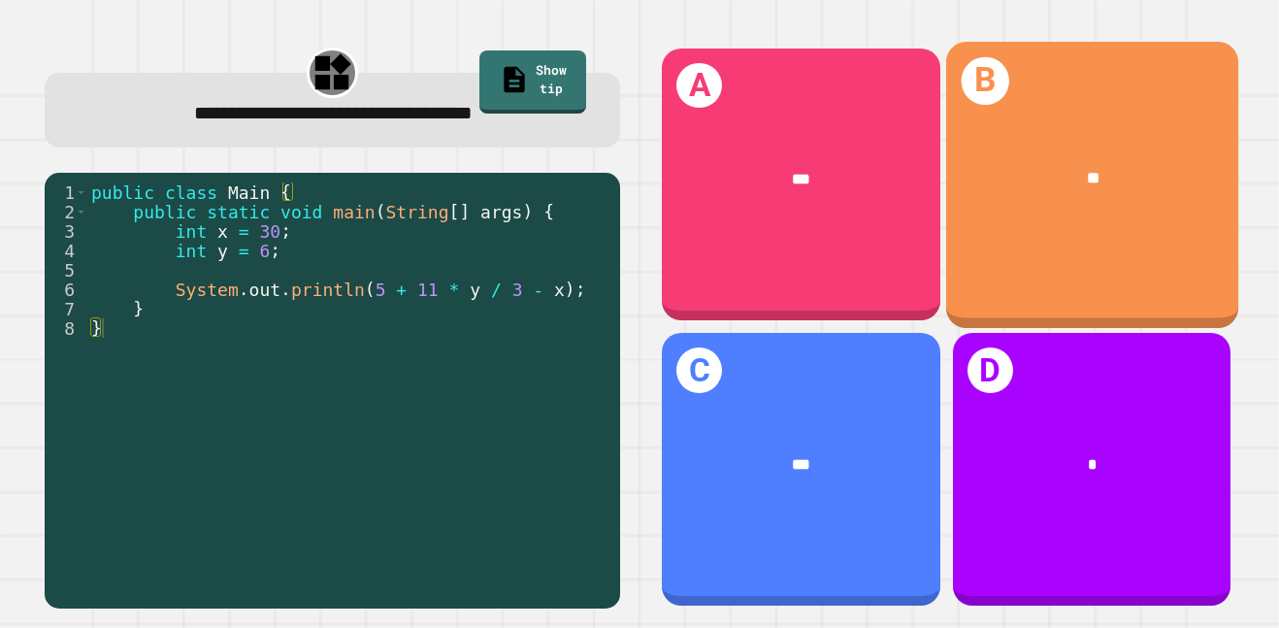
click at [982, 240] on div "B **" at bounding box center [1092, 185] width 292 height 286
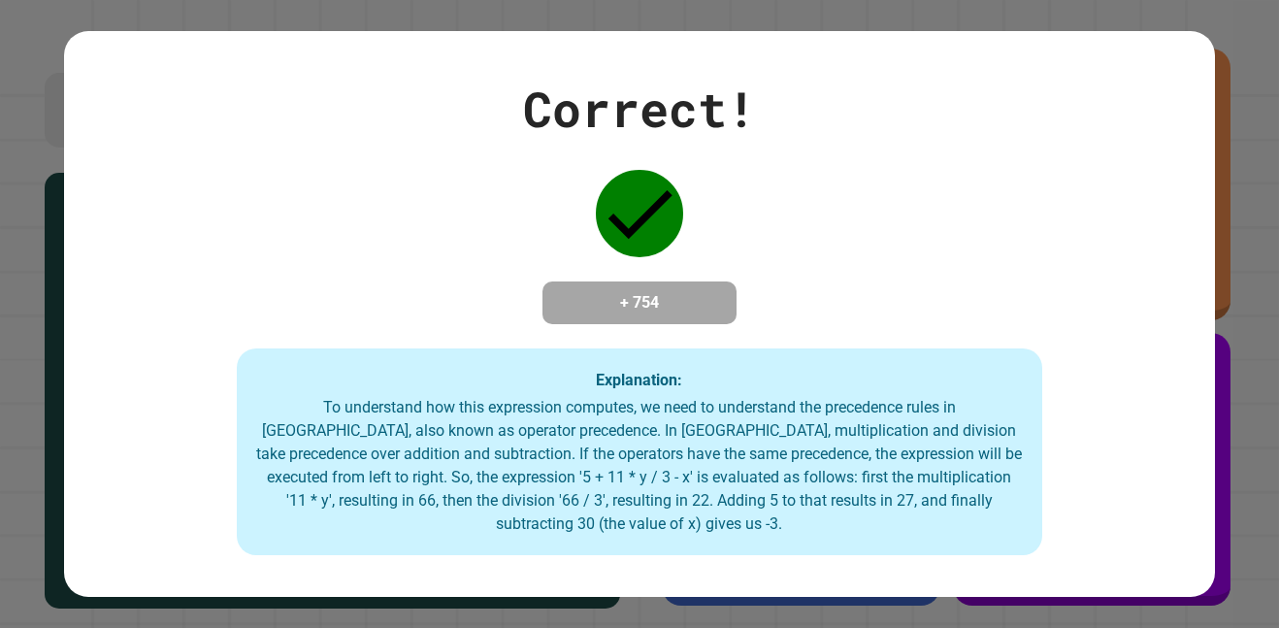
click at [634, 446] on div "To understand how this expression computes, we need to understand the precedenc…" at bounding box center [639, 466] width 767 height 140
click at [604, 466] on div "To understand how this expression computes, we need to understand the precedenc…" at bounding box center [639, 466] width 767 height 140
click at [649, 478] on div "To understand how this expression computes, we need to understand the precedenc…" at bounding box center [639, 466] width 767 height 140
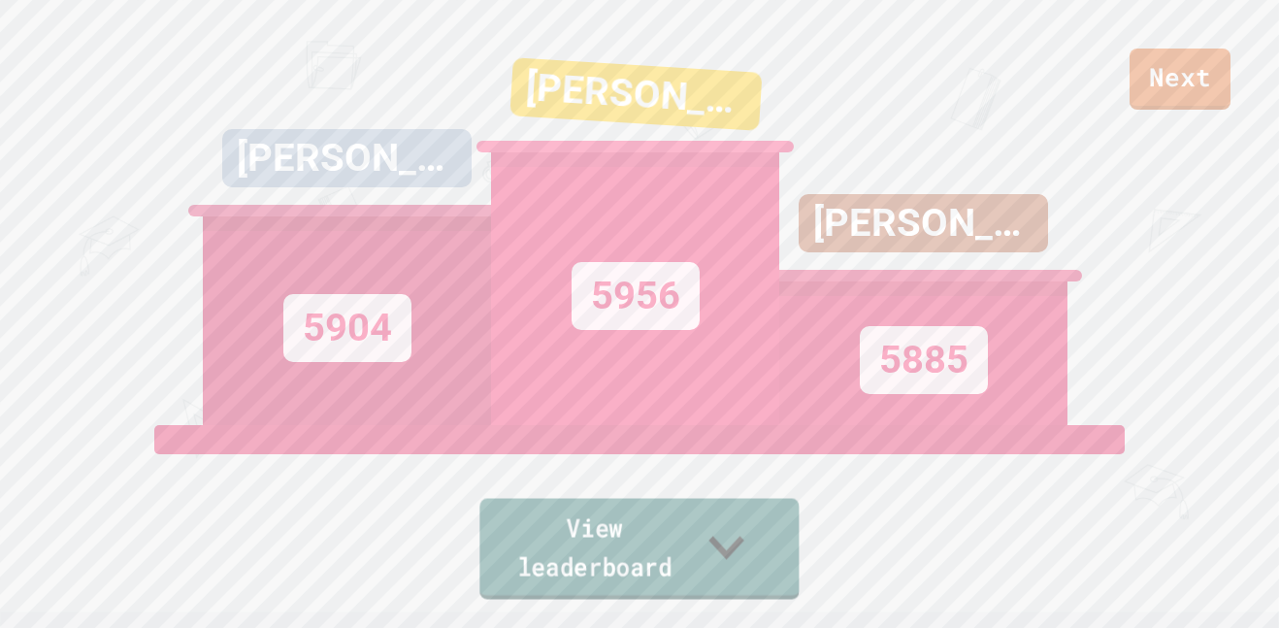
click at [652, 550] on link "View leaderboard" at bounding box center [638, 549] width 319 height 101
click at [1200, 76] on link "Next" at bounding box center [1180, 76] width 92 height 64
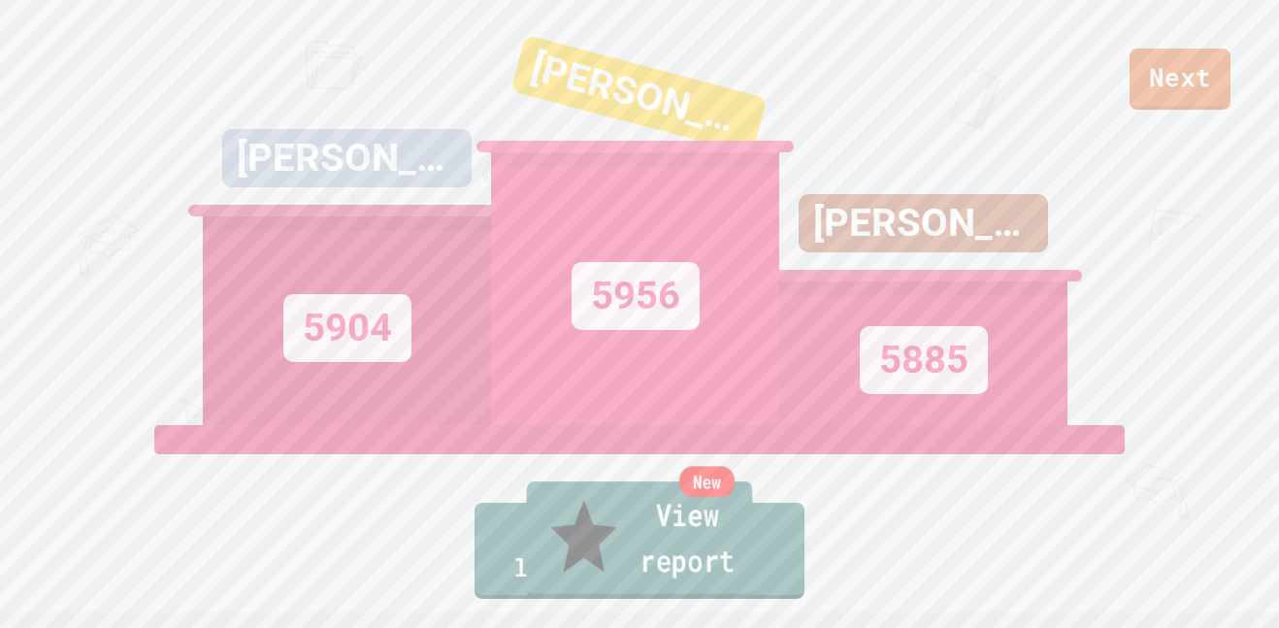
click at [594, 537] on link "New View report" at bounding box center [640, 539] width 226 height 116
